Goal: Navigation & Orientation: Locate item on page

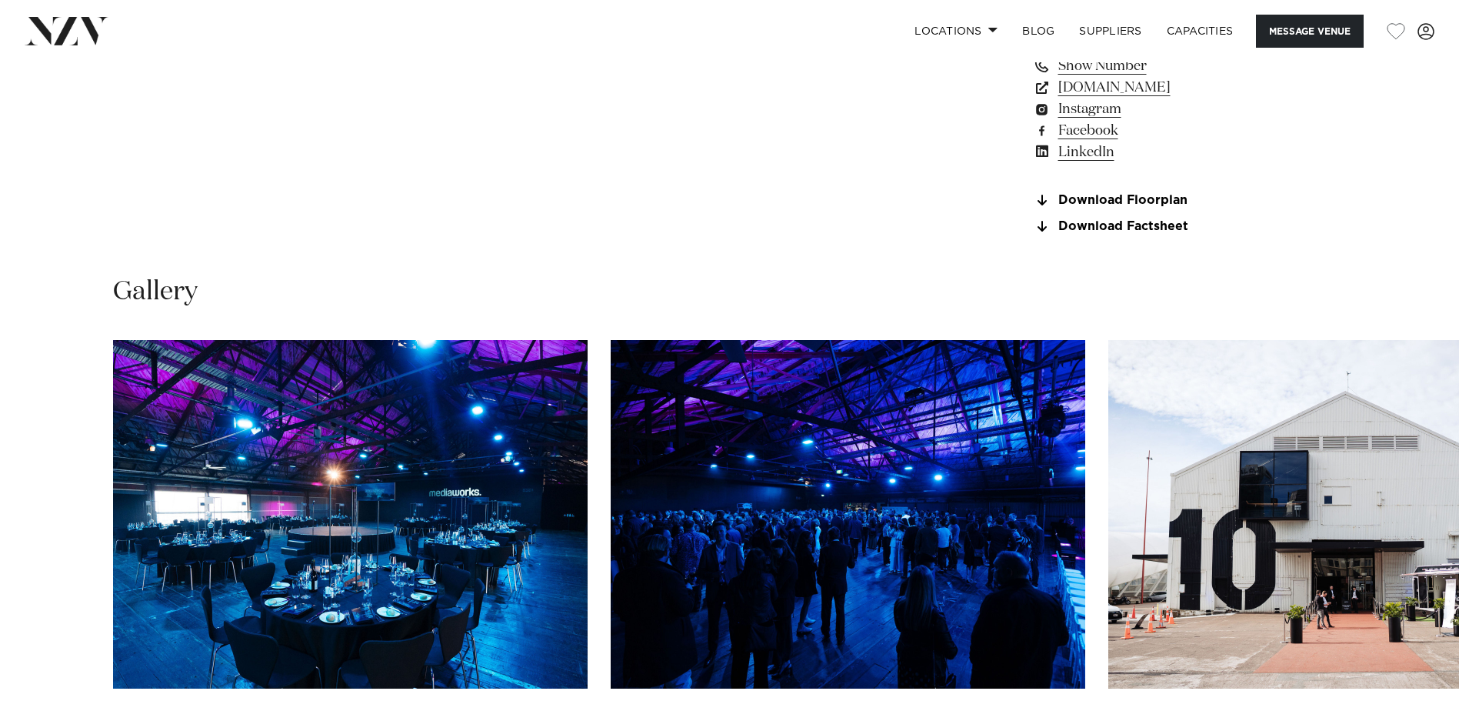
scroll to position [1077, 0]
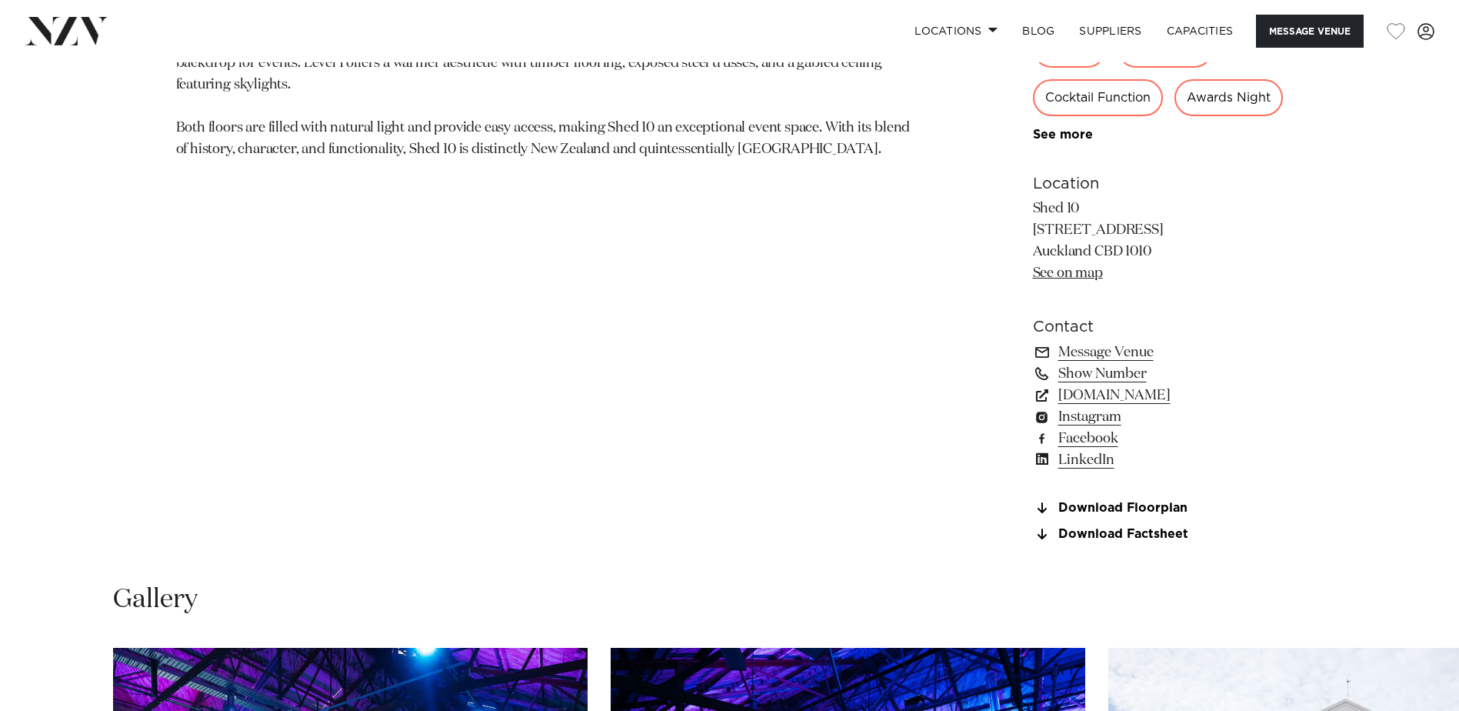
drag, startPoint x: 1128, startPoint y: 278, endPoint x: 1027, endPoint y: 256, distance: 103.0
click at [1027, 256] on div "Auckland Shed 10 Shed 10, located on Auckland's waterfront, is a historic yet v…" at bounding box center [729, 145] width 1309 height 828
drag, startPoint x: 1027, startPoint y: 256, endPoint x: 1078, endPoint y: 317, distance: 79.2
click at [1078, 280] on link "See on map" at bounding box center [1068, 273] width 70 height 14
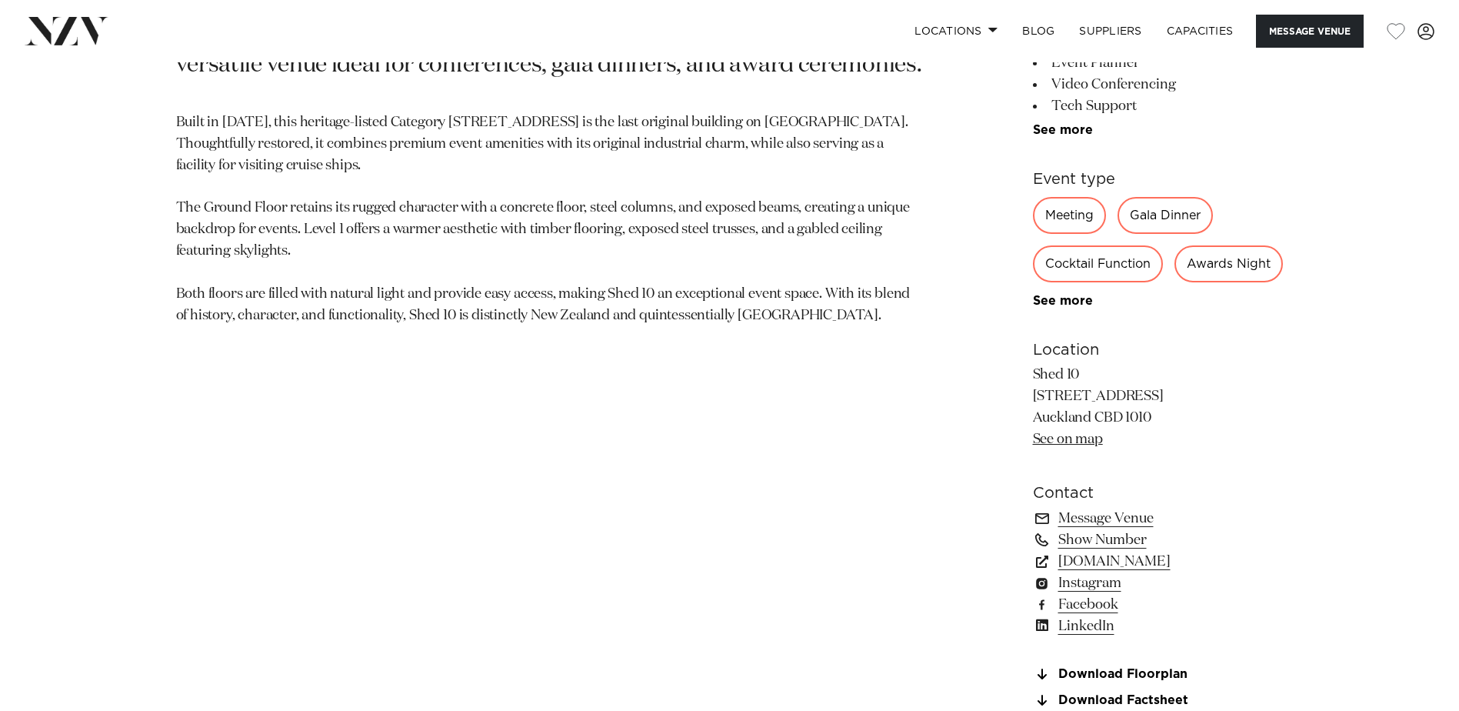
scroll to position [923, 0]
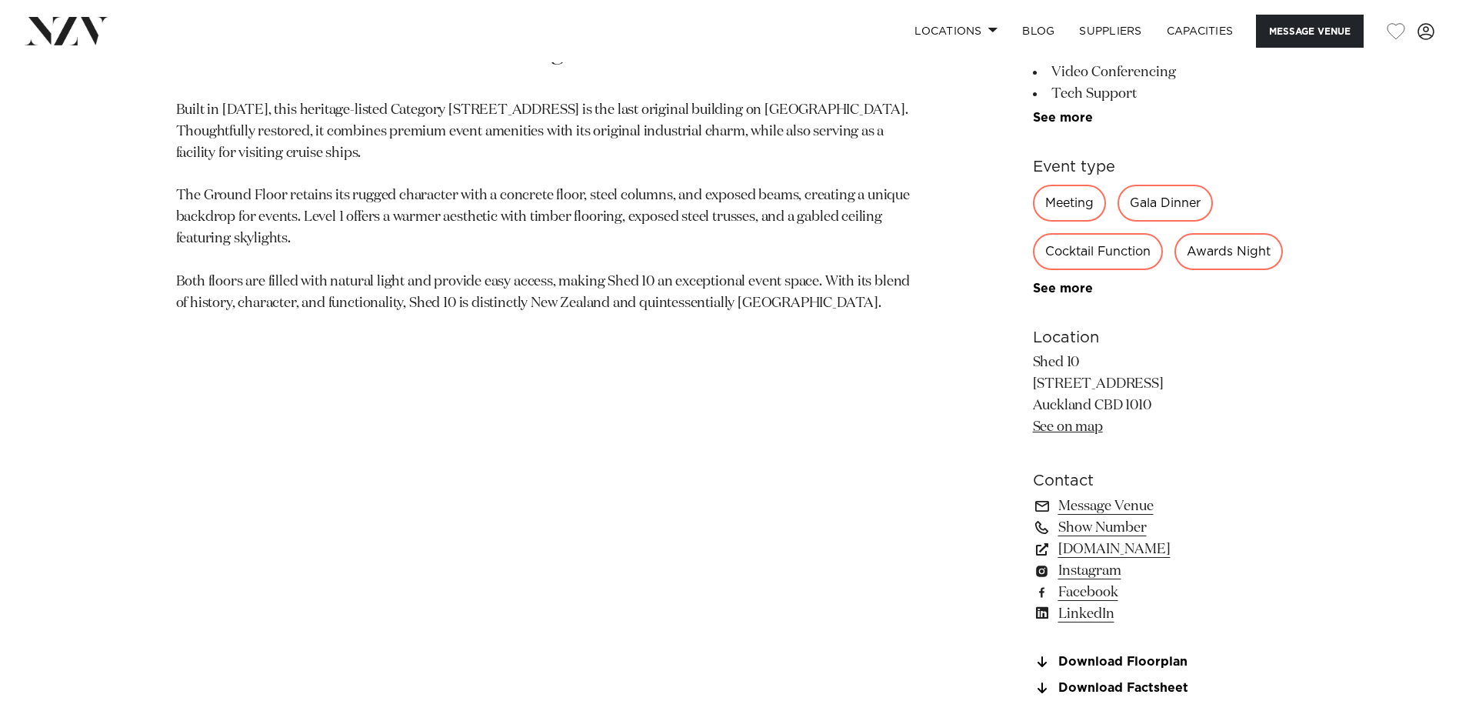
click at [1062, 434] on link "See on map" at bounding box center [1068, 427] width 70 height 14
